Goal: Task Accomplishment & Management: Manage account settings

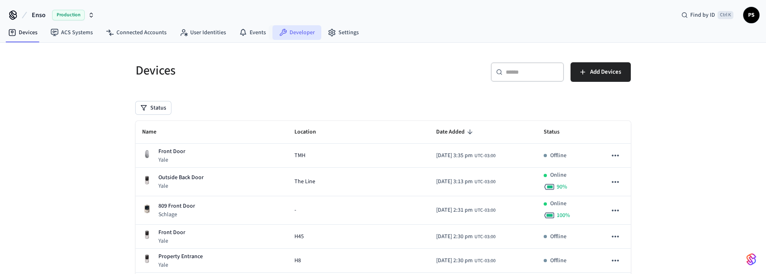
click at [307, 33] on link "Developer" at bounding box center [296, 32] width 49 height 15
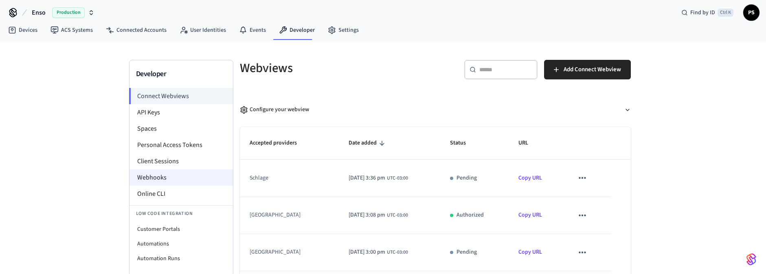
scroll to position [4, 0]
click at [162, 177] on li "Webhooks" at bounding box center [180, 176] width 103 height 16
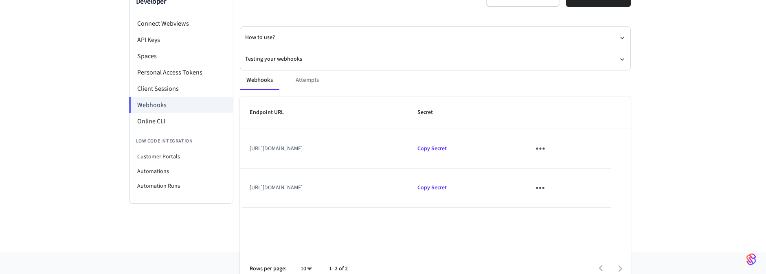
scroll to position [88, 0]
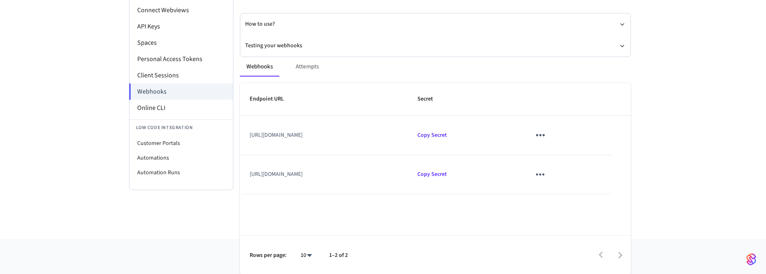
click at [408, 136] on td "https://backend-api.ensoconnect.com/prod/webhooks/seam/updatedevice" at bounding box center [324, 135] width 168 height 39
click at [362, 101] on th "Endpoint URL" at bounding box center [324, 99] width 168 height 33
drag, startPoint x: 449, startPoint y: 123, endPoint x: 452, endPoint y: 132, distance: 9.3
click at [408, 132] on td "https://backend-api.ensoconnect.com/prod/webhooks/seam/updatedevice" at bounding box center [324, 135] width 168 height 39
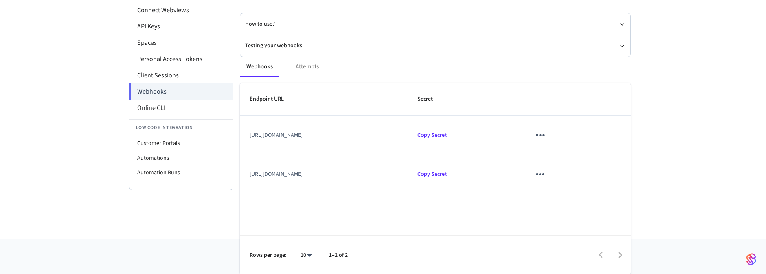
click at [408, 132] on td "https://backend-api.ensoconnect.com/prod/webhooks/seam/updatedevice" at bounding box center [324, 135] width 168 height 39
click at [408, 135] on td "https://backend-api.ensoconnect.com/prod/webhooks/seam/updatedevice" at bounding box center [324, 135] width 168 height 39
click at [408, 136] on td "https://backend-api.ensoconnect.com/prod/webhooks/seam/updatedevice" at bounding box center [324, 135] width 168 height 39
click at [546, 134] on icon "sticky table" at bounding box center [540, 135] width 13 height 13
click at [353, 108] on div at bounding box center [386, 137] width 772 height 274
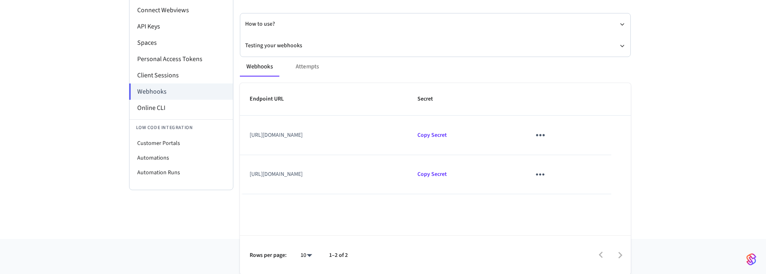
click at [313, 65] on div "Webhooks Attempts" at bounding box center [435, 67] width 391 height 20
click at [304, 65] on div "Webhooks Attempts" at bounding box center [435, 67] width 391 height 20
click at [309, 59] on div "Webhooks Attempts" at bounding box center [435, 67] width 391 height 20
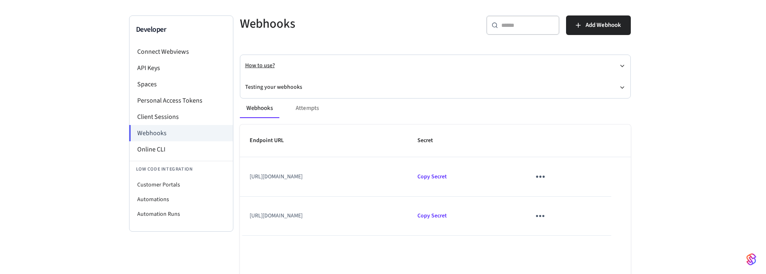
scroll to position [0, 0]
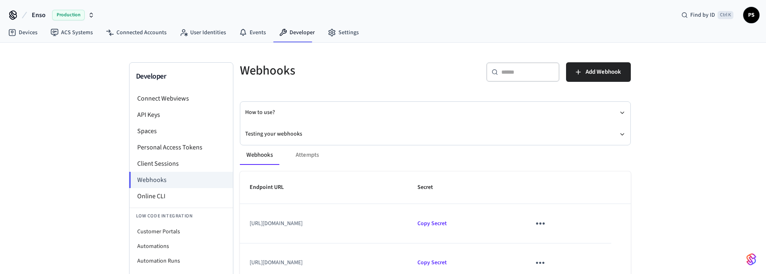
click at [301, 152] on div "Webhooks Attempts" at bounding box center [435, 155] width 391 height 20
click at [289, 158] on div "Webhooks Attempts" at bounding box center [435, 155] width 391 height 20
click at [312, 155] on div "Webhooks Attempts" at bounding box center [435, 155] width 391 height 20
drag, startPoint x: 314, startPoint y: 154, endPoint x: 445, endPoint y: 147, distance: 131.2
click at [314, 153] on div "Webhooks Attempts" at bounding box center [435, 155] width 391 height 20
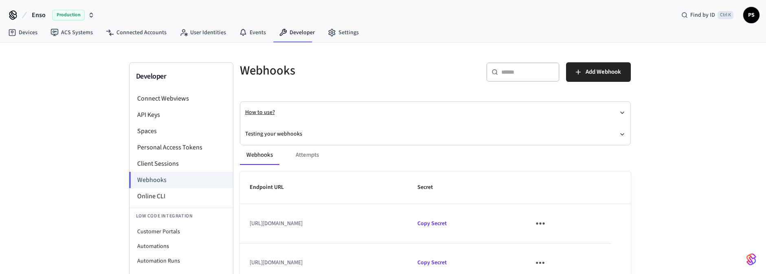
click at [620, 110] on icon "button" at bounding box center [622, 112] width 7 height 7
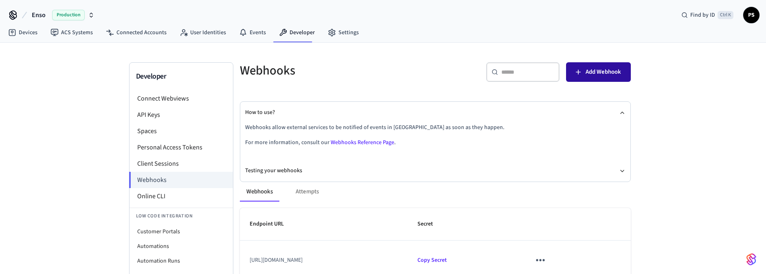
click at [588, 75] on span "Add Webhook" at bounding box center [602, 72] width 35 height 11
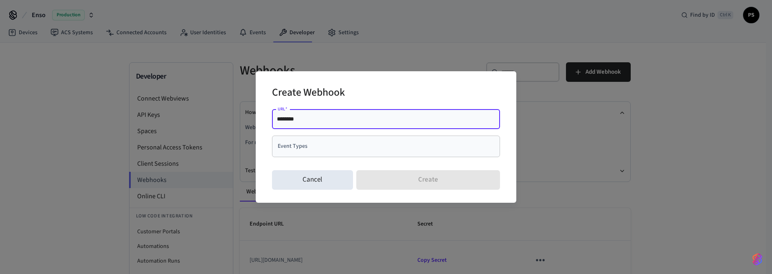
click at [311, 154] on div "Event Types" at bounding box center [386, 147] width 228 height 22
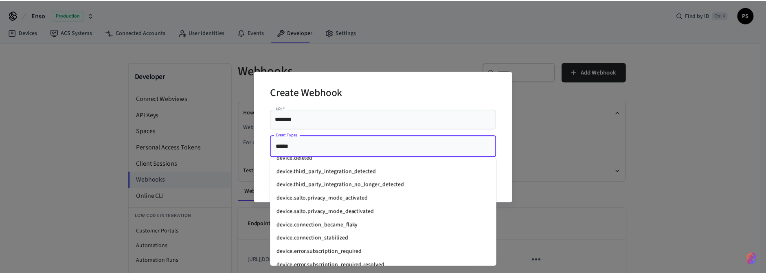
scroll to position [300, 0]
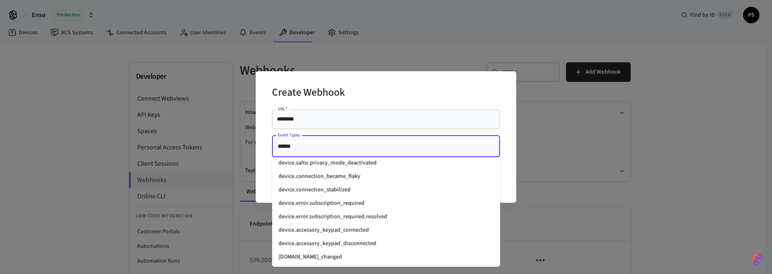
type input "******"
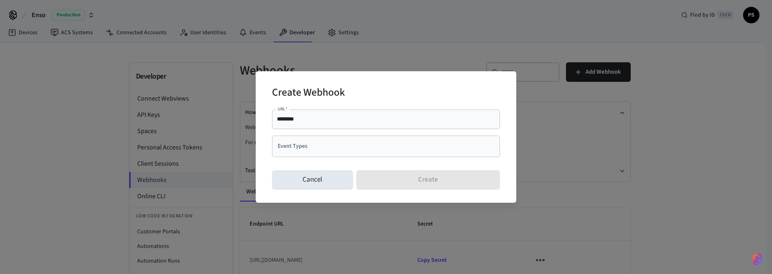
click at [508, 72] on div "Create Webhook URL   * ******** URL   * Event Types Event Types Cancel Create" at bounding box center [386, 136] width 261 height 131
click at [506, 94] on div "Create Webhook URL   * ******** URL   * Event Types Event Types Cancel Create" at bounding box center [386, 136] width 261 height 131
click at [304, 184] on button "Cancel" at bounding box center [312, 180] width 81 height 20
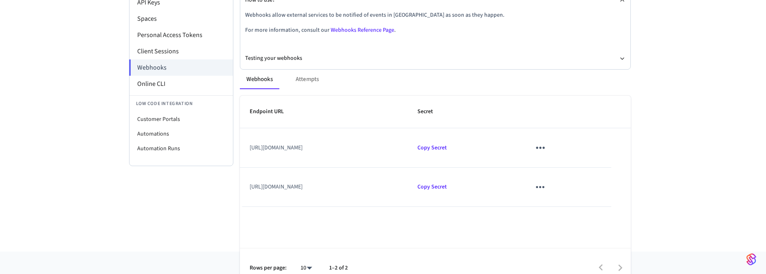
scroll to position [125, 0]
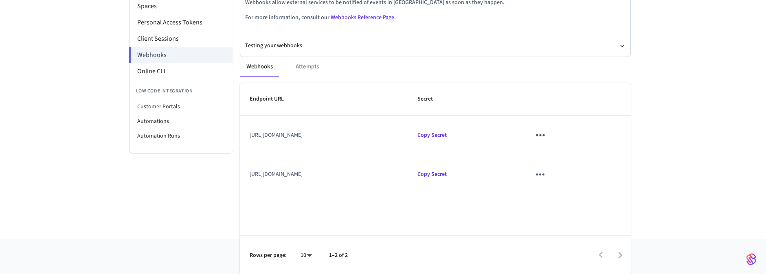
click at [408, 170] on td "https://backend-api.ensoconnect.com/prod/webhooks/seam/access_code_set" at bounding box center [324, 174] width 168 height 39
click at [401, 80] on div "Webhooks Attempts" at bounding box center [435, 70] width 391 height 26
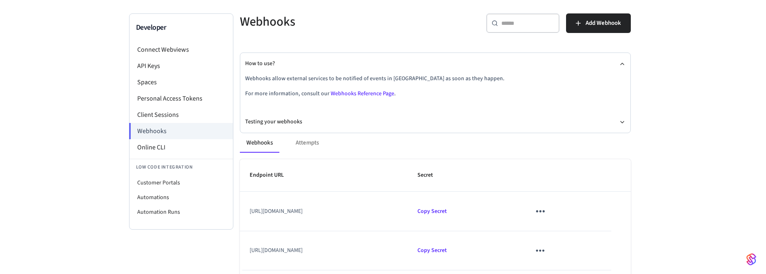
scroll to position [27, 0]
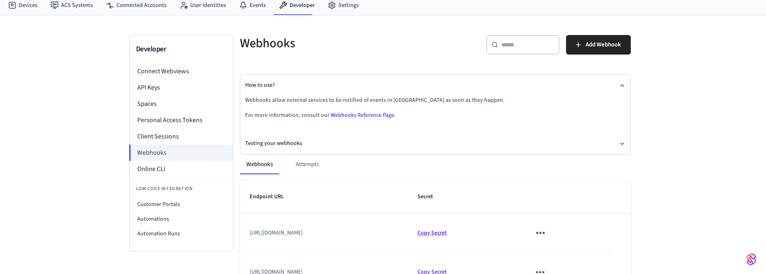
click at [447, 233] on span "Copy Secret" at bounding box center [431, 233] width 29 height 8
click at [447, 232] on span "Copy Secret" at bounding box center [431, 233] width 29 height 8
click at [477, 178] on div "Webhooks Attempts" at bounding box center [435, 168] width 391 height 26
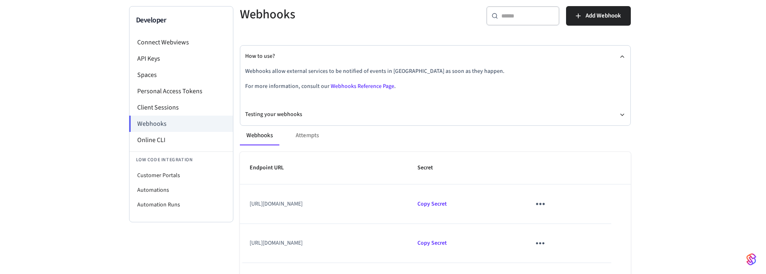
scroll to position [76, 0]
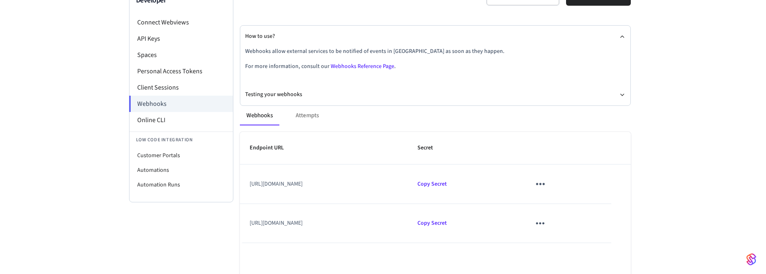
click at [352, 103] on div "Webhooks Attempts Endpoint URL Secret https://backend-api.ensoconnect.com/prod/…" at bounding box center [430, 210] width 401 height 228
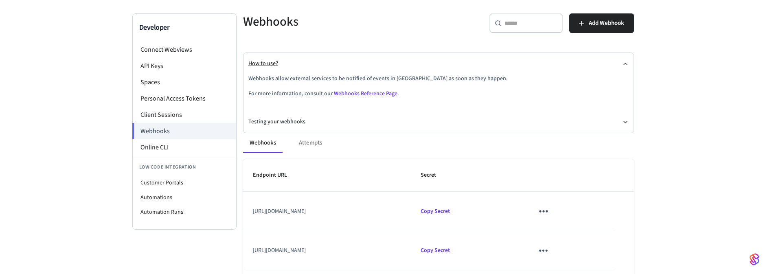
scroll to position [27, 0]
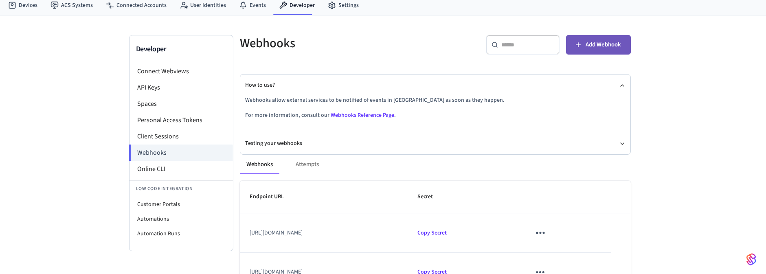
click at [598, 48] on span "Add Webhook" at bounding box center [602, 44] width 35 height 11
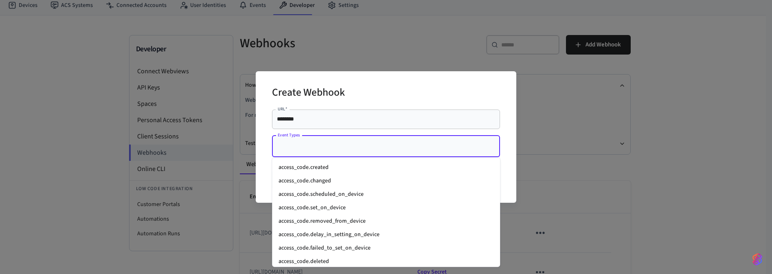
click at [348, 143] on input "Event Types" at bounding box center [380, 146] width 208 height 14
type input "*"
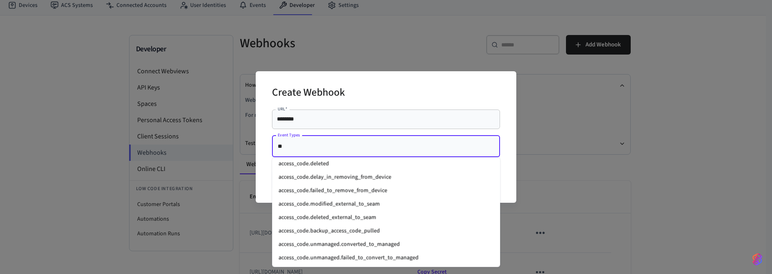
scroll to position [0, 0]
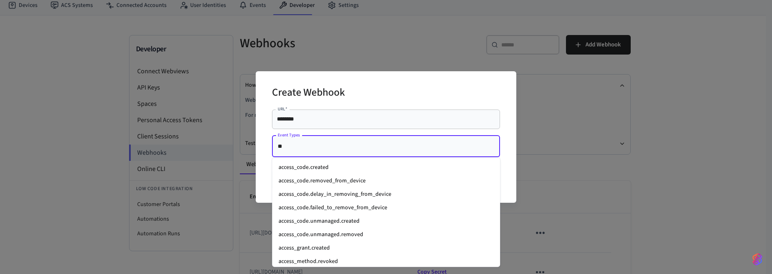
type input "*"
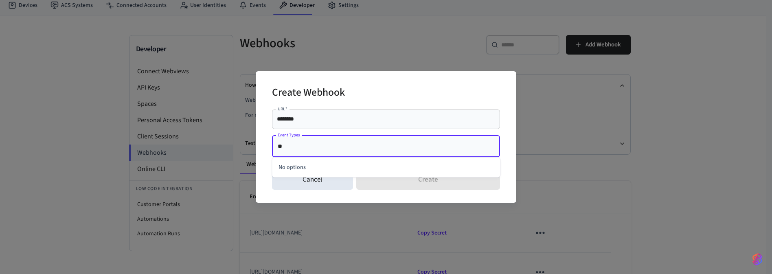
type input "*"
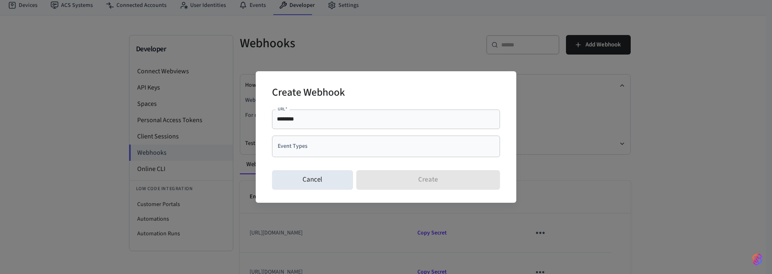
click at [121, 137] on div "Create Webhook URL   * ******** URL   * Event Types Event Types Cancel Create" at bounding box center [386, 137] width 772 height 274
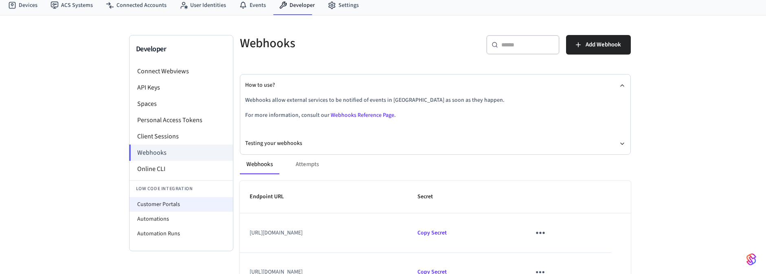
click at [175, 201] on li "Customer Portals" at bounding box center [180, 204] width 103 height 15
select select "**********"
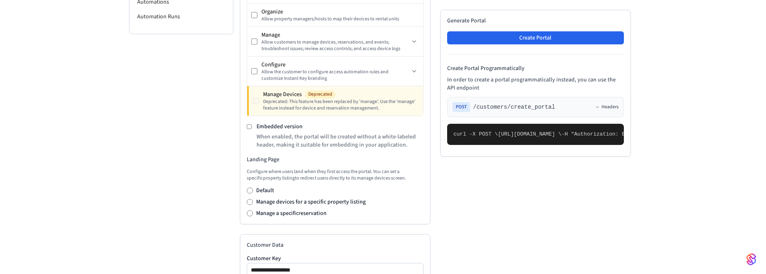
scroll to position [391, 0]
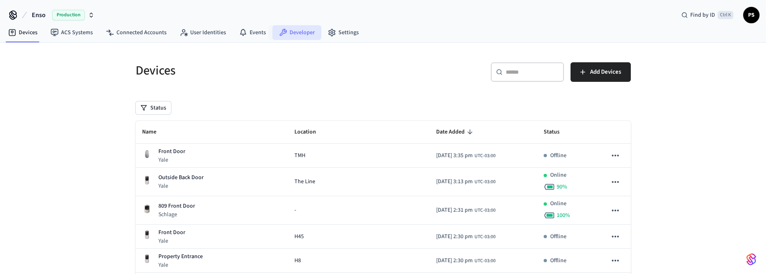
click at [291, 31] on link "Developer" at bounding box center [296, 32] width 49 height 15
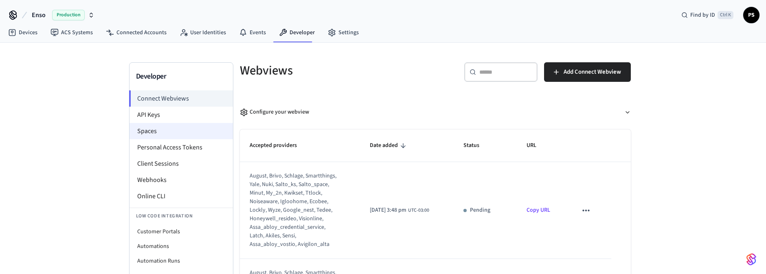
click at [164, 127] on li "Spaces" at bounding box center [180, 131] width 103 height 16
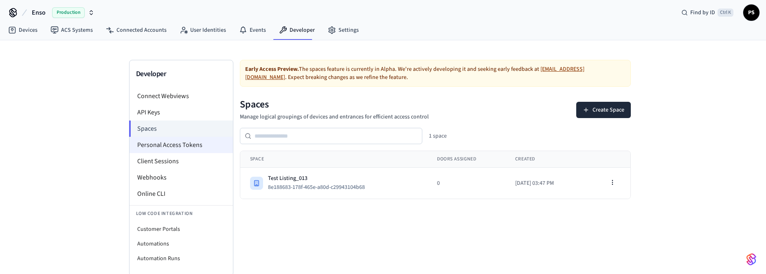
scroll to position [4, 0]
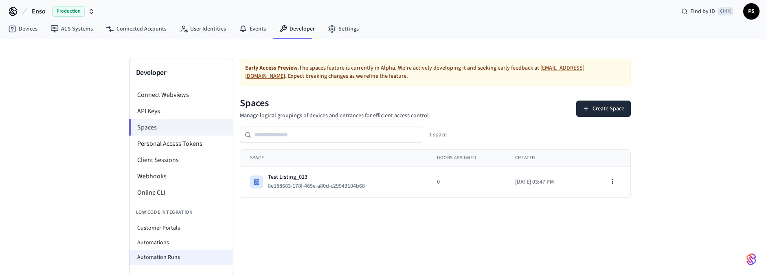
click at [161, 254] on li "Automation Runs" at bounding box center [180, 257] width 103 height 15
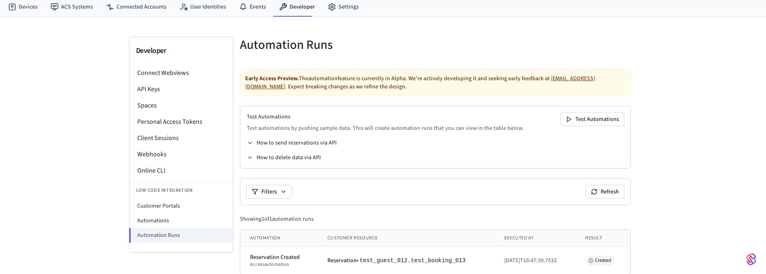
scroll to position [38, 0]
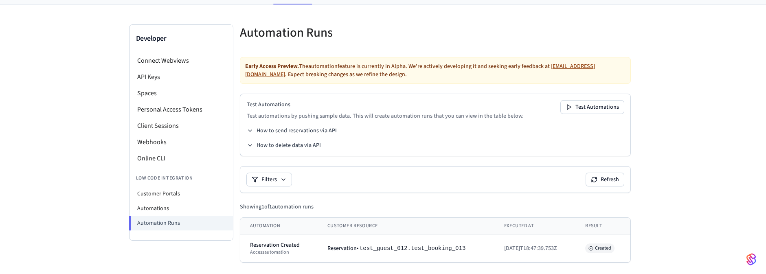
click at [662, 209] on div "Developer Connect Webviews API Keys Spaces Personal Access Tokens Client Sessio…" at bounding box center [383, 140] width 766 height 271
click at [674, 136] on div "Developer Connect Webviews API Keys Spaces Personal Access Tokens Client Sessio…" at bounding box center [383, 140] width 766 height 271
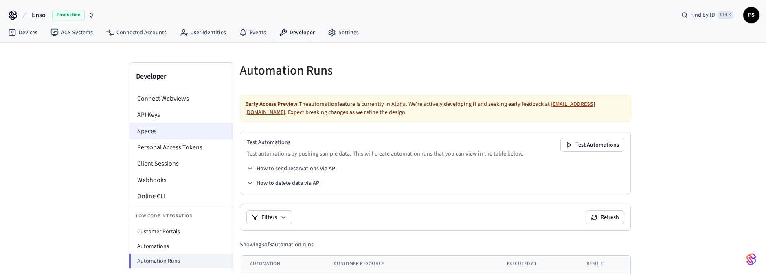
click at [149, 129] on li "Spaces" at bounding box center [180, 131] width 103 height 16
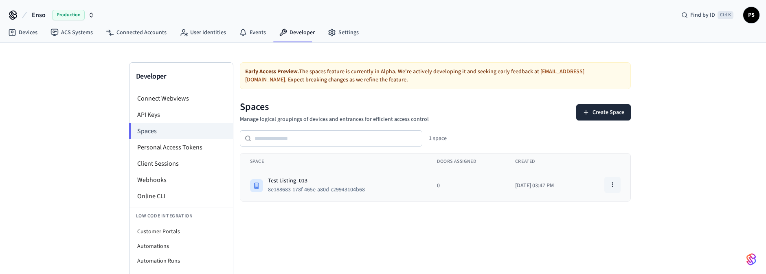
click at [613, 182] on icon "button" at bounding box center [612, 185] width 7 height 7
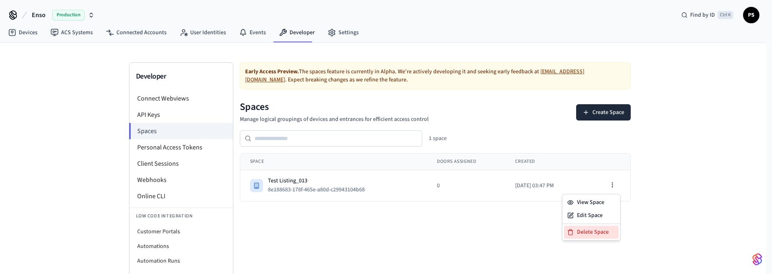
drag, startPoint x: 593, startPoint y: 233, endPoint x: 451, endPoint y: 52, distance: 230.4
click at [593, 233] on div "Delete Space" at bounding box center [591, 232] width 55 height 13
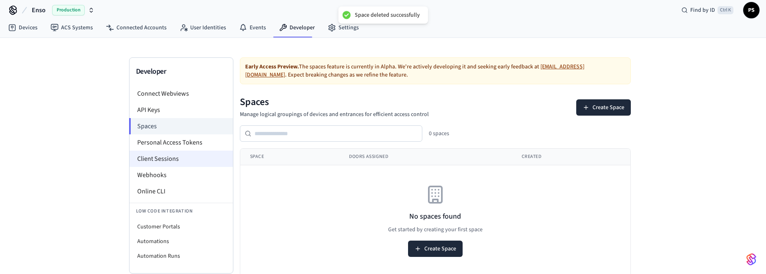
scroll to position [7, 0]
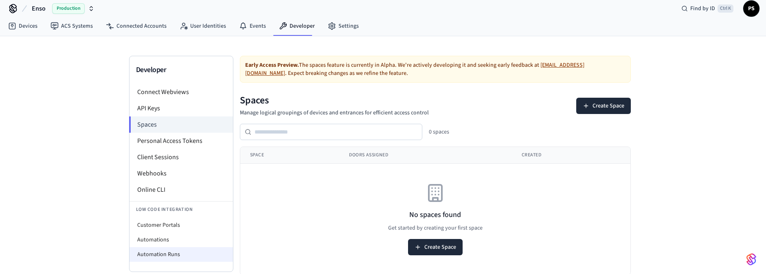
click at [157, 258] on li "Automation Runs" at bounding box center [180, 254] width 103 height 15
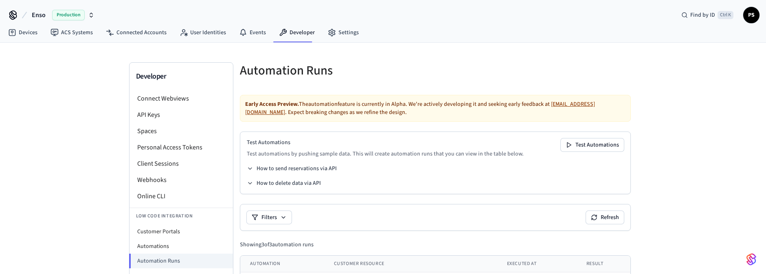
scroll to position [94, 0]
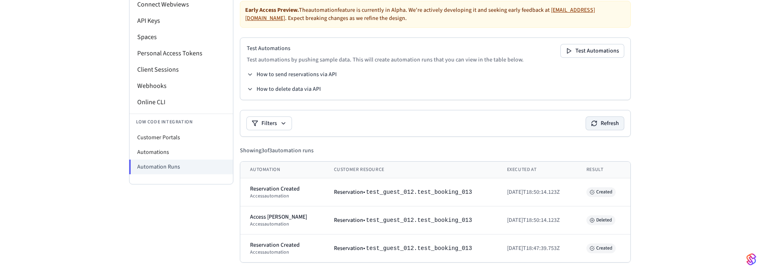
click at [604, 119] on button "Refresh" at bounding box center [605, 123] width 38 height 13
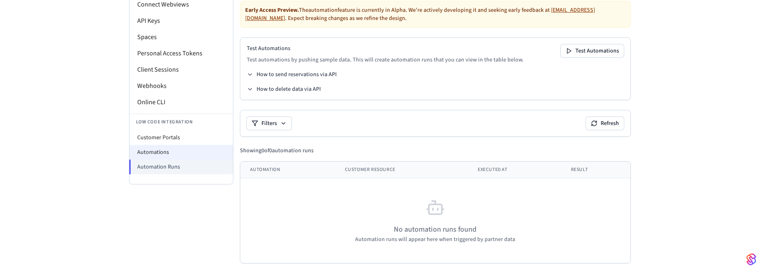
click at [167, 148] on li "Automations" at bounding box center [180, 152] width 103 height 15
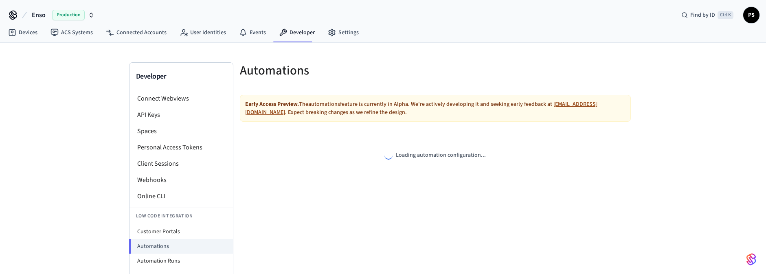
select select "**********"
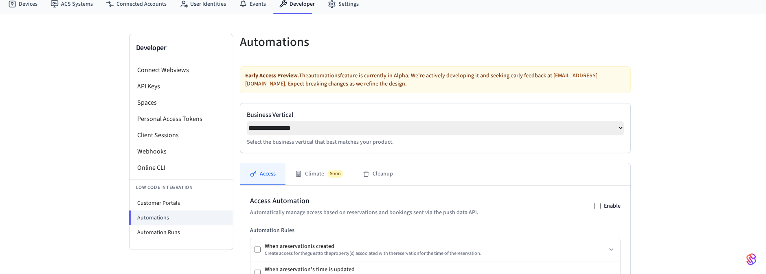
scroll to position [24, 0]
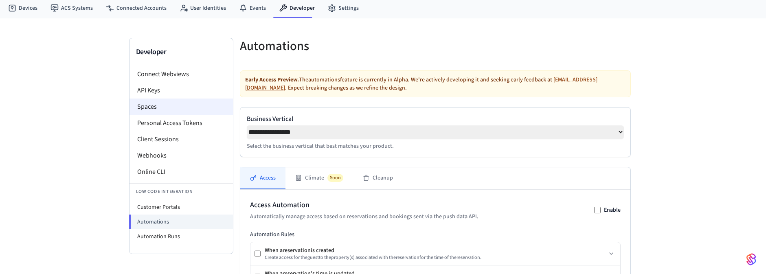
click at [157, 101] on li "Spaces" at bounding box center [180, 107] width 103 height 16
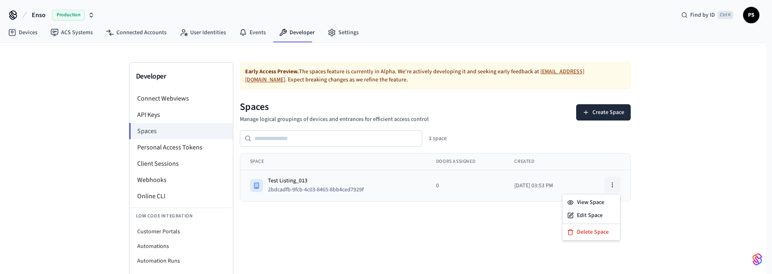
click at [611, 182] on icon "button" at bounding box center [612, 185] width 7 height 7
click at [418, 248] on div "Early Access Preview. The spaces feature is currently in Alpha. We're actively …" at bounding box center [435, 170] width 404 height 216
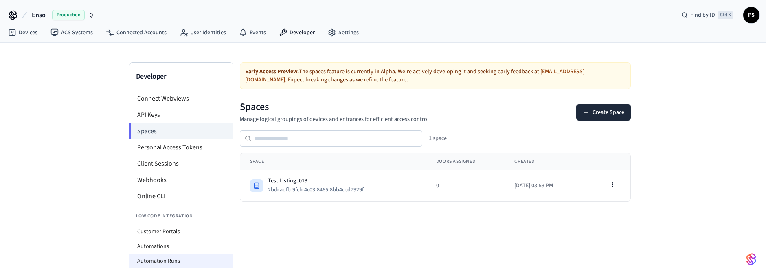
click at [168, 258] on li "Automation Runs" at bounding box center [180, 261] width 103 height 15
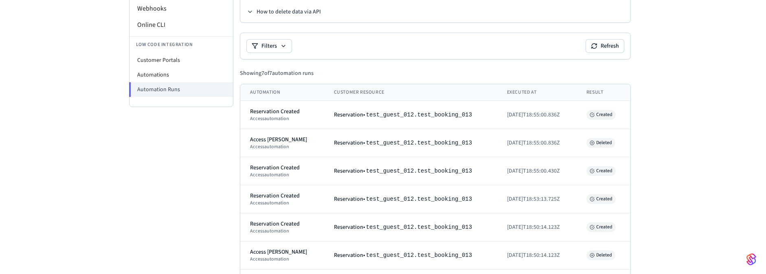
scroll to position [157, 0]
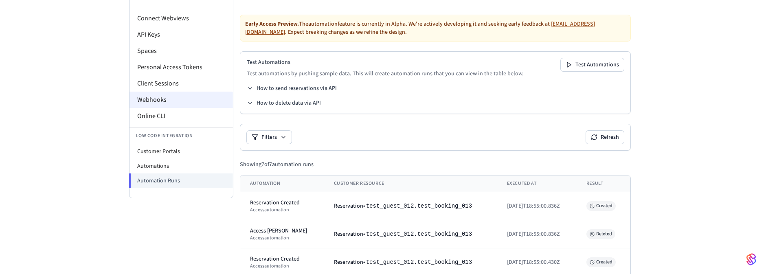
scroll to position [10, 0]
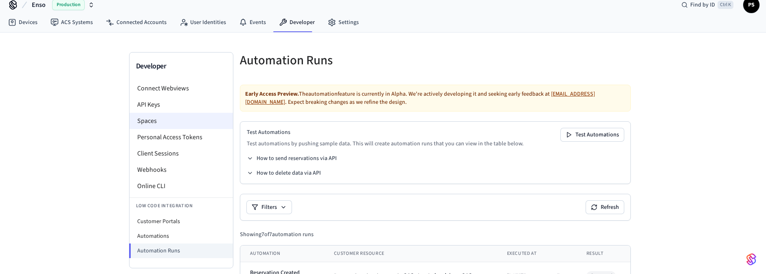
click at [154, 119] on li "Spaces" at bounding box center [180, 121] width 103 height 16
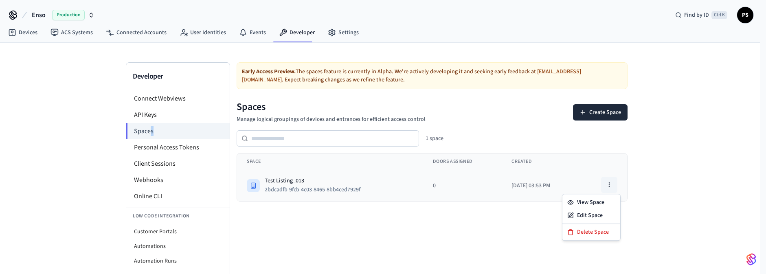
click at [617, 182] on button "button" at bounding box center [609, 185] width 16 height 16
drag, startPoint x: 600, startPoint y: 234, endPoint x: 451, endPoint y: 46, distance: 240.2
click at [600, 233] on div "Delete Space" at bounding box center [591, 232] width 55 height 13
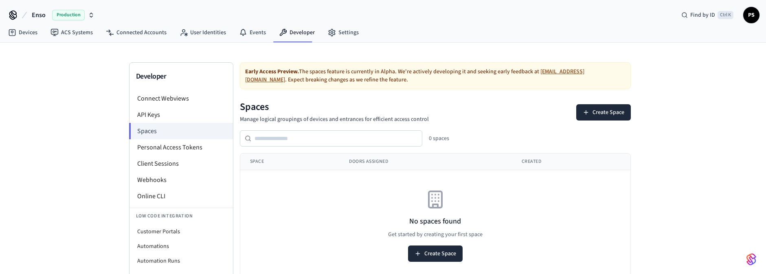
click at [676, 116] on div "Developer Connect Webviews API Keys Spaces Personal Access Tokens Client Sessio…" at bounding box center [383, 162] width 766 height 239
click at [75, 109] on div "Developer Connect Webviews API Keys Spaces Personal Access Tokens Client Sessio…" at bounding box center [383, 162] width 766 height 239
click at [127, 34] on link "Connected Accounts" at bounding box center [136, 32] width 74 height 15
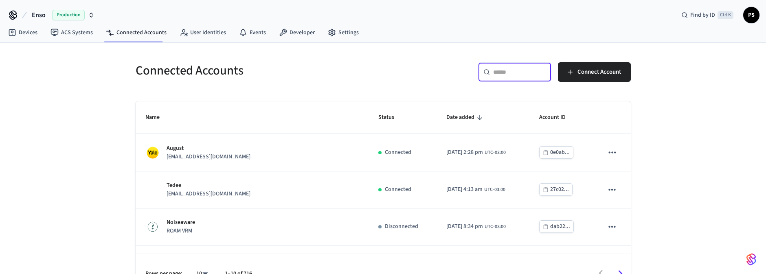
click at [508, 72] on input "text" at bounding box center [519, 72] width 53 height 8
click at [68, 15] on span "Production" at bounding box center [68, 15] width 33 height 11
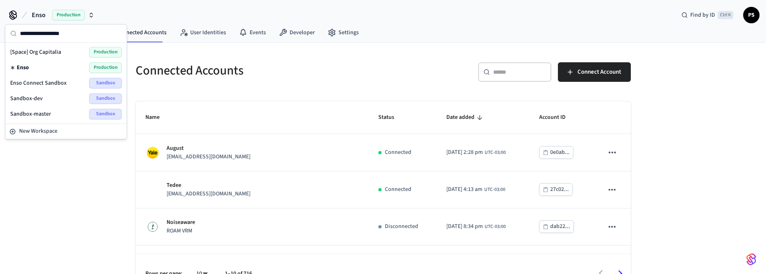
click at [56, 79] on span "Enso Connect Sandbox" at bounding box center [38, 83] width 57 height 8
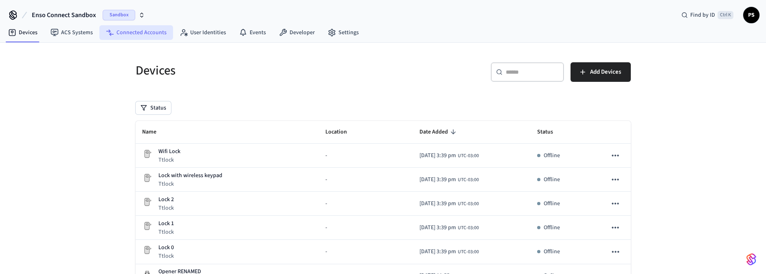
click at [129, 29] on link "Connected Accounts" at bounding box center [136, 32] width 74 height 15
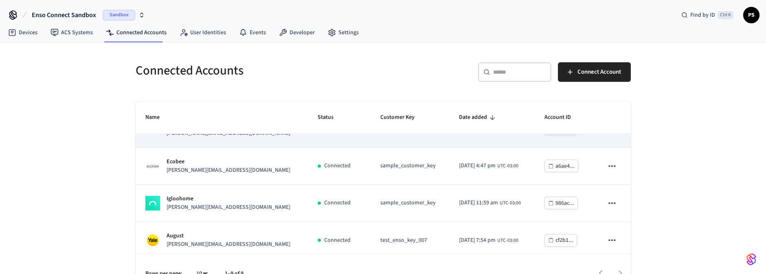
scroll to position [49, 0]
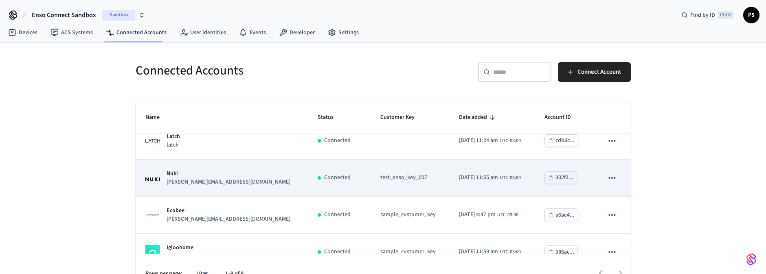
click at [212, 171] on p "Nuki" at bounding box center [228, 173] width 124 height 9
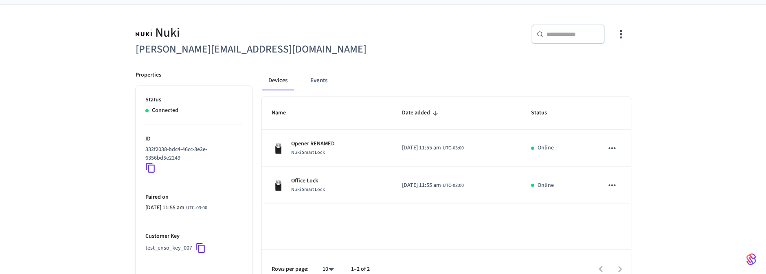
scroll to position [70, 0]
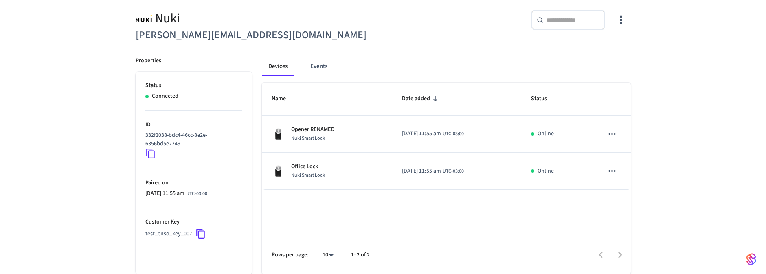
click at [198, 236] on icon at bounding box center [200, 233] width 11 height 11
click at [318, 67] on button "Events" at bounding box center [319, 67] width 30 height 20
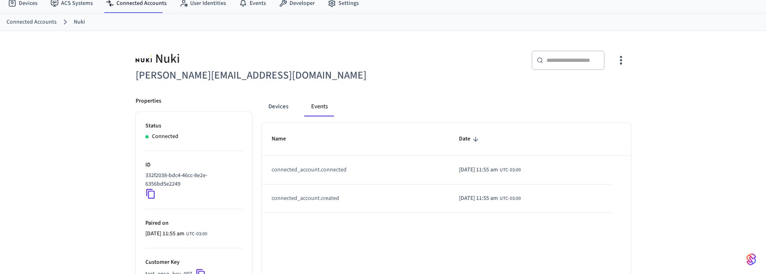
scroll to position [0, 0]
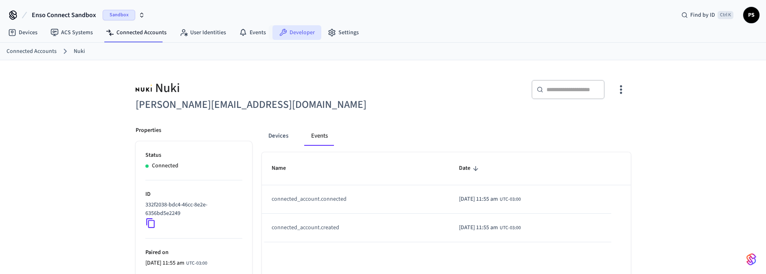
click at [294, 29] on link "Developer" at bounding box center [296, 32] width 49 height 15
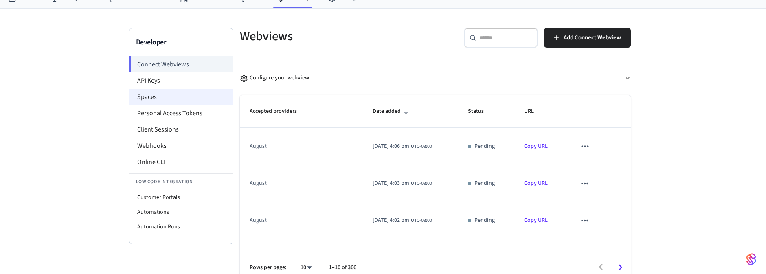
scroll to position [46, 0]
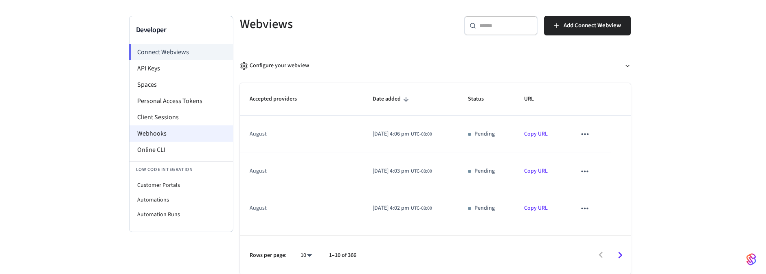
click at [165, 133] on li "Webhooks" at bounding box center [180, 133] width 103 height 16
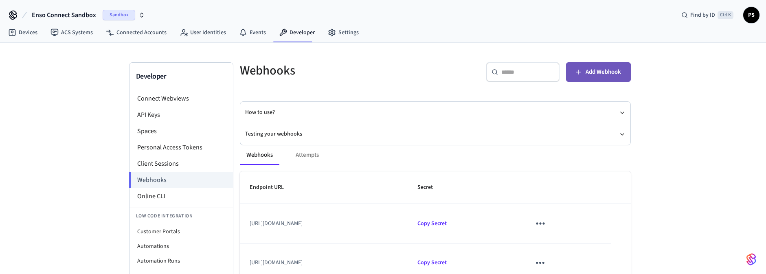
click at [582, 74] on button "Add Webhook" at bounding box center [598, 72] width 65 height 20
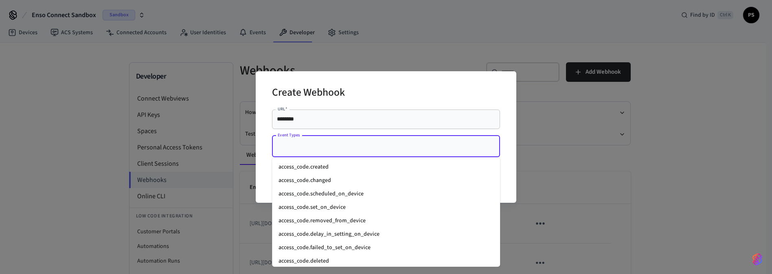
click at [305, 146] on input "Event Types" at bounding box center [380, 146] width 208 height 14
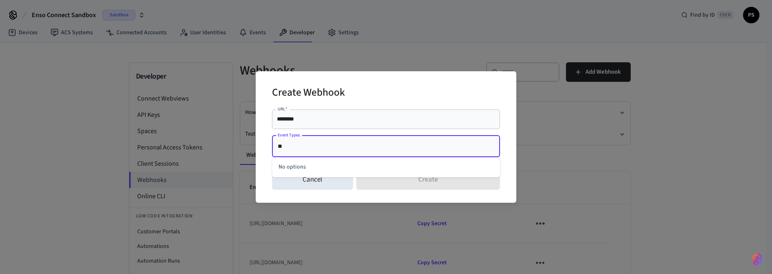
type input "*"
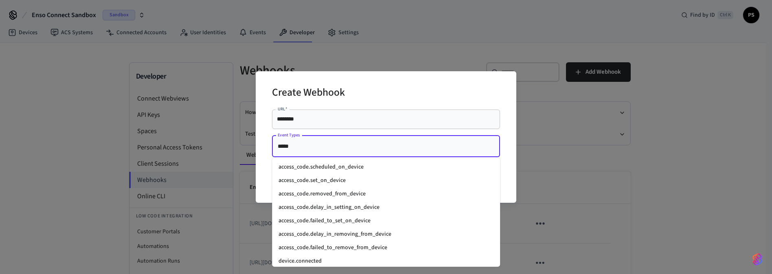
type input "******"
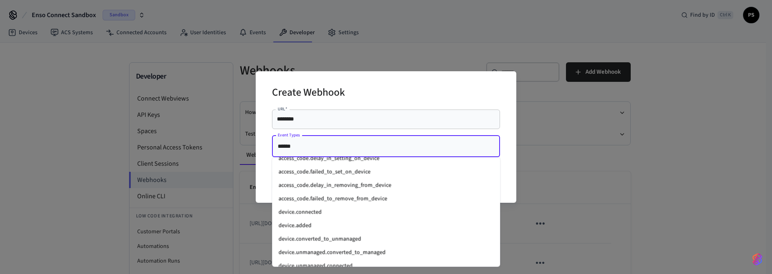
scroll to position [49, 0]
click at [317, 222] on li "device.added" at bounding box center [386, 225] width 228 height 13
